Goal: Task Accomplishment & Management: Manage account settings

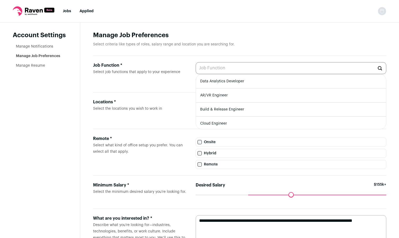
scroll to position [6, 0]
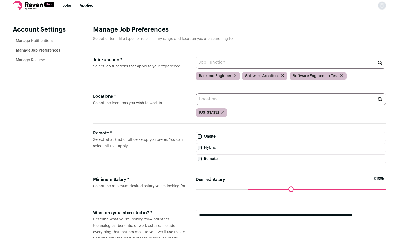
click at [266, 38] on p "Select criteria like types of roles, salary range and location you are searchin…" at bounding box center [240, 38] width 294 height 5
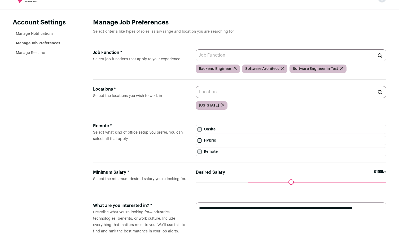
scroll to position [35, 0]
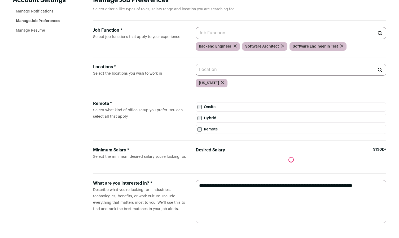
drag, startPoint x: 249, startPoint y: 158, endPoint x: 230, endPoint y: 157, distance: 19.4
click at [230, 159] on input "Desired Salary" at bounding box center [291, 159] width 191 height 0
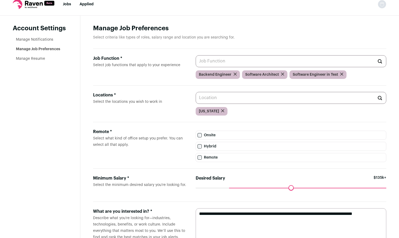
scroll to position [0, 0]
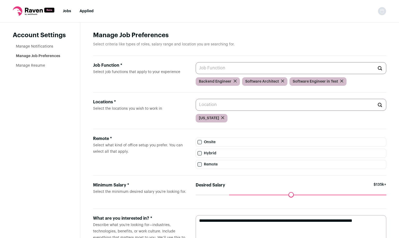
click at [221, 67] on input "Job Function * Select job functions that apply to your experience" at bounding box center [291, 68] width 191 height 12
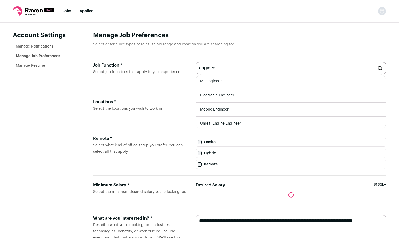
type input "engineer"
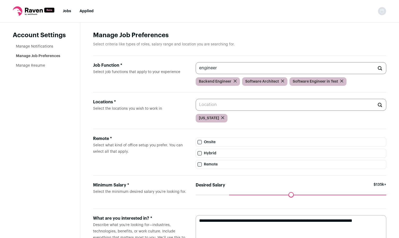
click at [239, 41] on header "Manage Job Preferences Select criteria like types of roles, salary range and lo…" at bounding box center [240, 43] width 294 height 25
click at [38, 12] on icon at bounding box center [34, 10] width 18 height 5
click at [71, 10] on ul "Jobs Applied" at bounding box center [78, 10] width 31 height 5
click at [68, 11] on link "Jobs" at bounding box center [67, 11] width 8 height 4
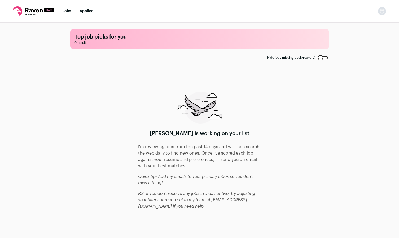
click at [326, 56] on label "Hide jobs missing dealbreakers?" at bounding box center [297, 57] width 61 height 4
click at [323, 57] on div at bounding box center [323, 57] width 10 height 3
click at [59, 14] on nav "Jobs Applied Settings Notifications Preferences Resume FAQs Logout" at bounding box center [199, 11] width 399 height 23
click at [68, 14] on nav "Jobs Applied Settings Notifications Preferences Resume FAQs Logout" at bounding box center [199, 11] width 399 height 23
click at [68, 11] on link "Jobs" at bounding box center [67, 11] width 8 height 4
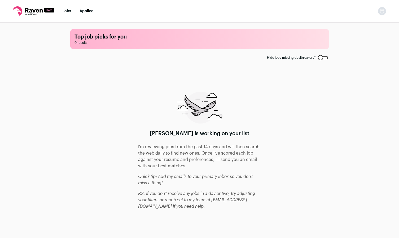
click at [87, 12] on link "Applied" at bounding box center [87, 11] width 14 height 4
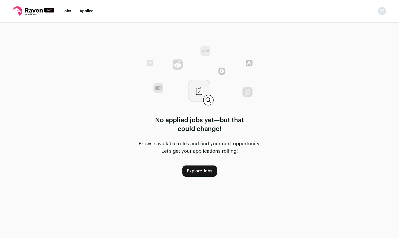
click at [28, 15] on icon at bounding box center [34, 11] width 42 height 10
click at [64, 10] on link "Jobs" at bounding box center [67, 11] width 8 height 4
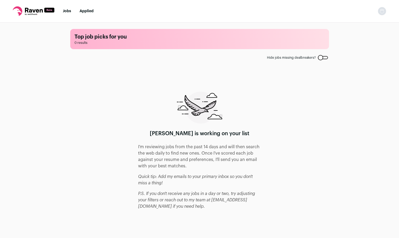
click at [385, 18] on nav "Jobs Applied Settings Notifications Preferences Resume FAQs Logout" at bounding box center [199, 11] width 399 height 23
click at [379, 13] on img "Open dropdown" at bounding box center [382, 11] width 8 height 8
click at [358, 25] on link "Settings" at bounding box center [357, 24] width 59 height 13
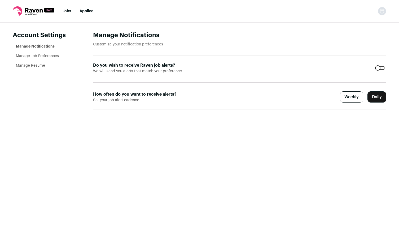
click at [63, 54] on li "Manage Job Preferences" at bounding box center [41, 55] width 51 height 5
click at [55, 55] on link "Manage Job Preferences" at bounding box center [37, 56] width 43 height 4
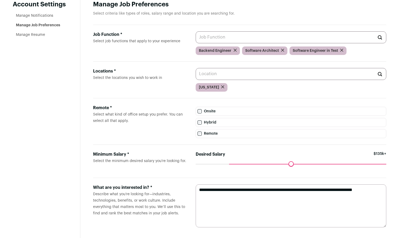
scroll to position [35, 0]
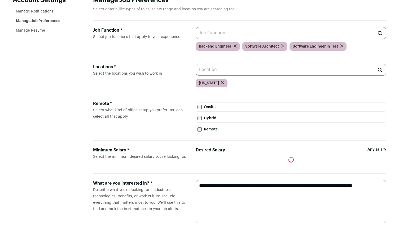
drag, startPoint x: 230, startPoint y: 158, endPoint x: 179, endPoint y: 158, distance: 51.0
click at [196, 159] on input "Desired Salary" at bounding box center [291, 159] width 191 height 0
click at [197, 116] on label "Hybrid" at bounding box center [291, 118] width 191 height 9
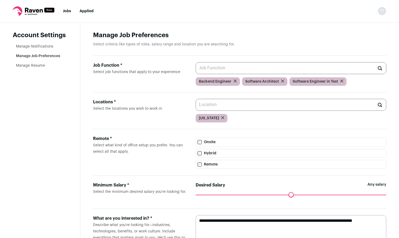
click at [45, 67] on li "Manage Resume" at bounding box center [41, 65] width 51 height 5
click at [43, 67] on link "Manage Resume" at bounding box center [30, 66] width 29 height 4
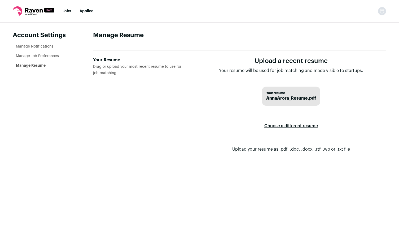
click at [50, 57] on link "Manage Job Preferences" at bounding box center [37, 56] width 43 height 4
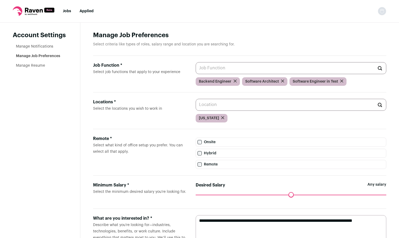
click at [49, 43] on aside "Account Settings Manage Notifications Manage Job Preferences Manage Resume" at bounding box center [40, 148] width 80 height 250
click at [44, 47] on link "Manage Notifications" at bounding box center [34, 47] width 37 height 4
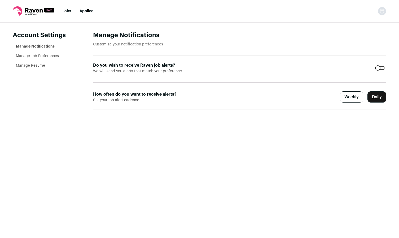
click at [69, 9] on li "Jobs" at bounding box center [67, 10] width 8 height 5
click at [67, 10] on link "Jobs" at bounding box center [67, 11] width 8 height 4
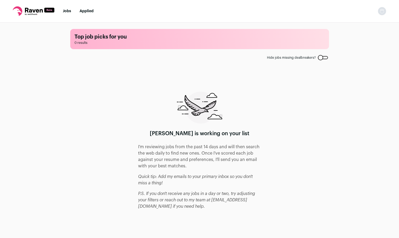
click at [89, 10] on link "Applied" at bounding box center [87, 11] width 14 height 4
